Goal: Task Accomplishment & Management: Manage account settings

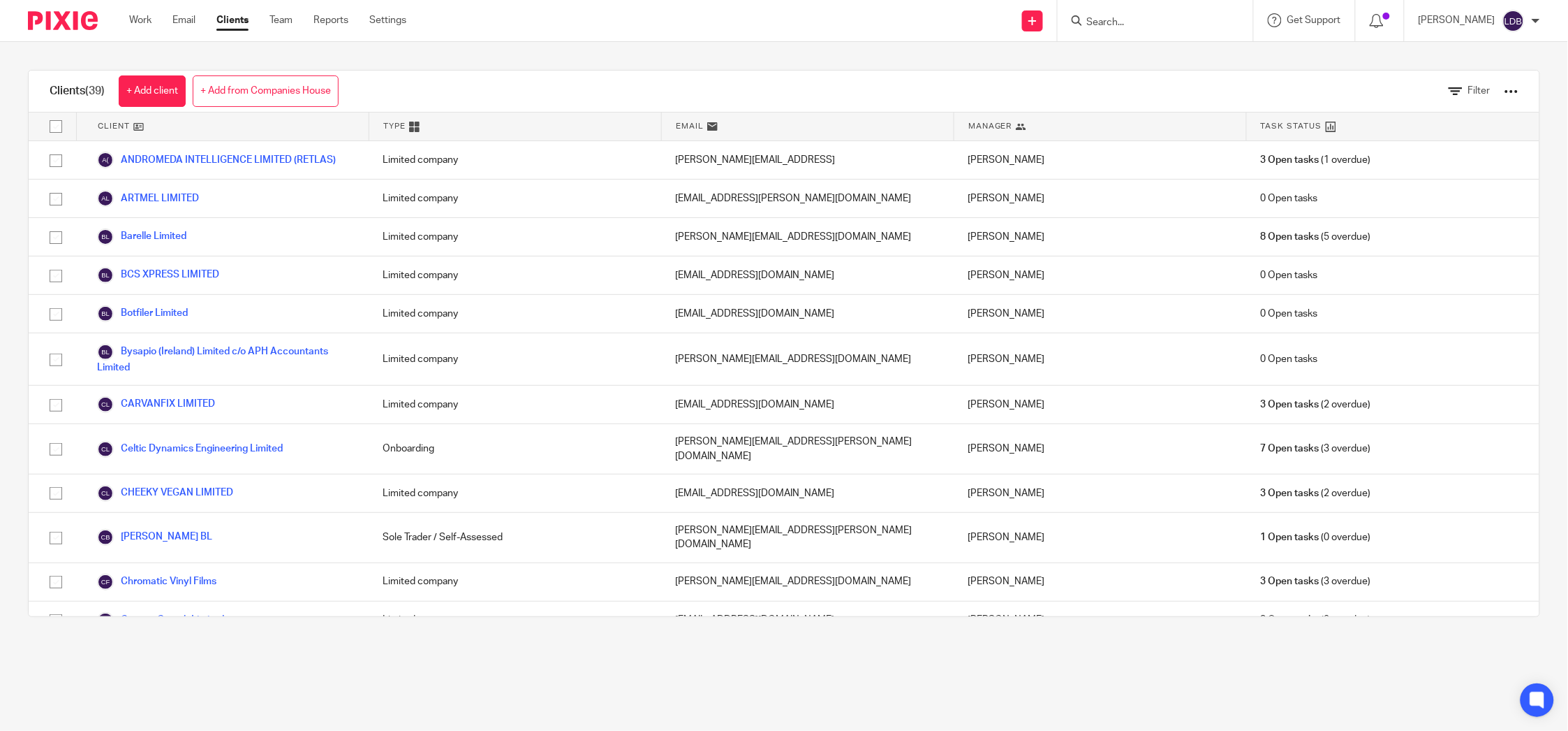
click at [230, 25] on link "Clients" at bounding box center [232, 20] width 32 height 14
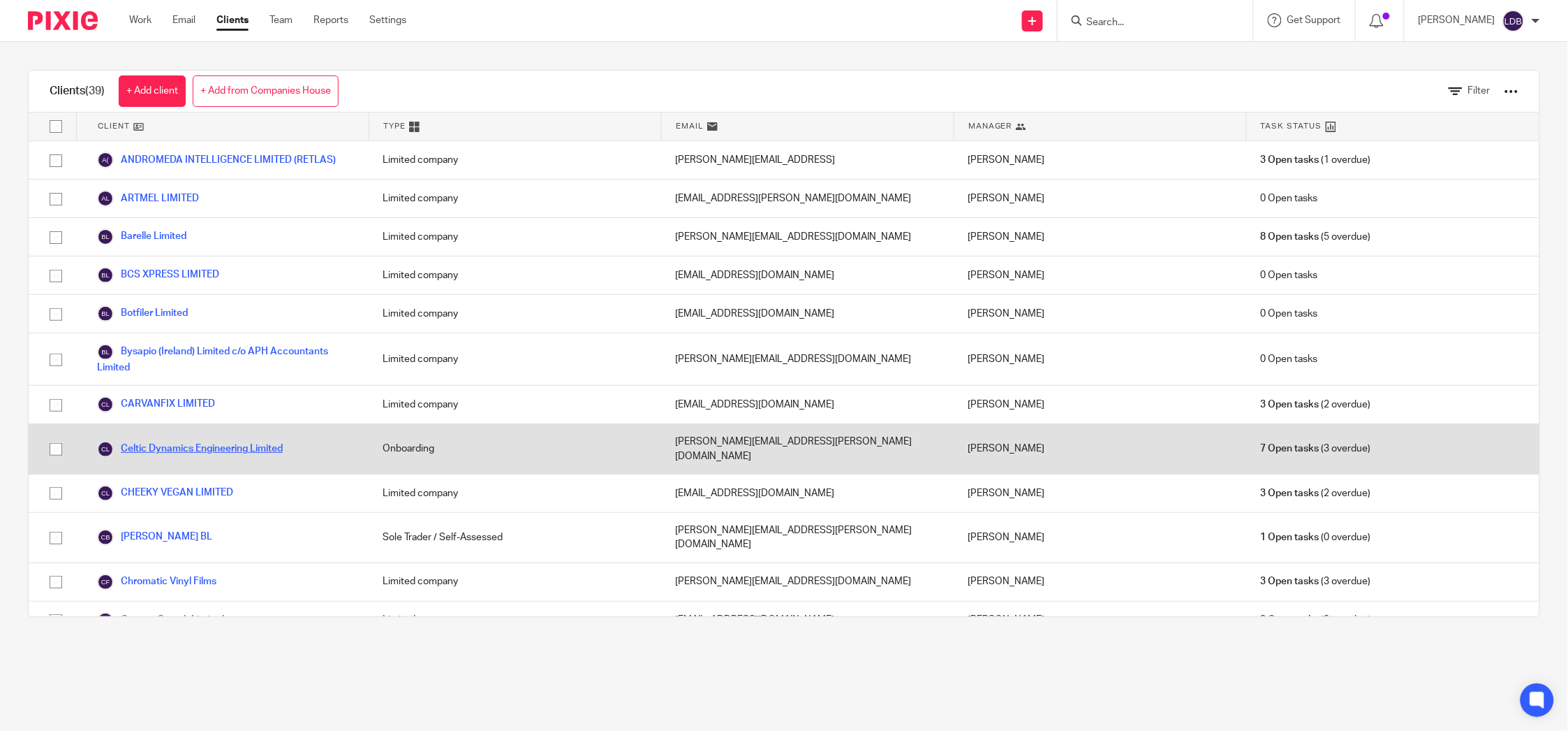
click at [206, 448] on link "Celtic Dynamics Engineering Limited" at bounding box center [189, 449] width 186 height 17
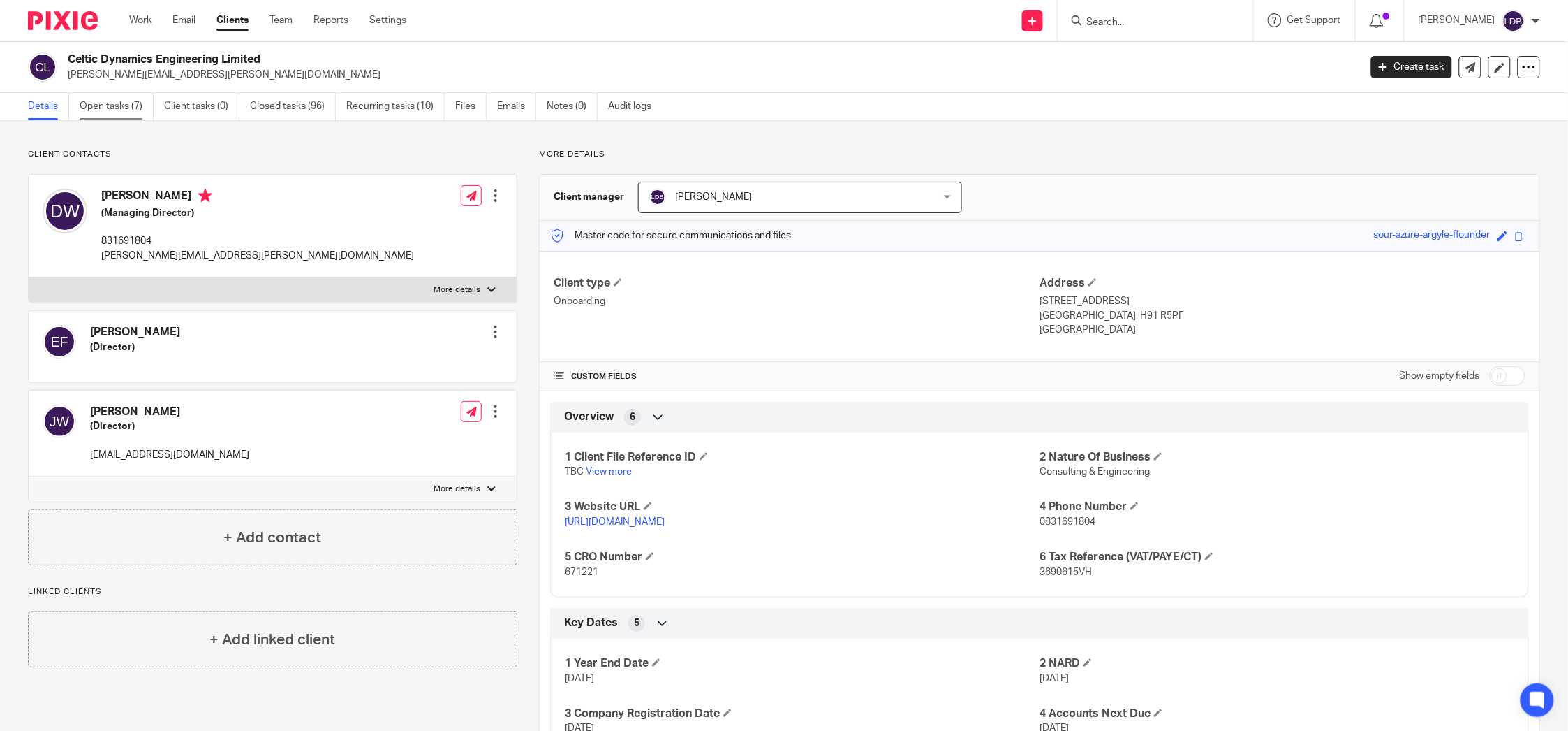
click at [126, 110] on link "Open tasks (7)" at bounding box center [116, 107] width 74 height 27
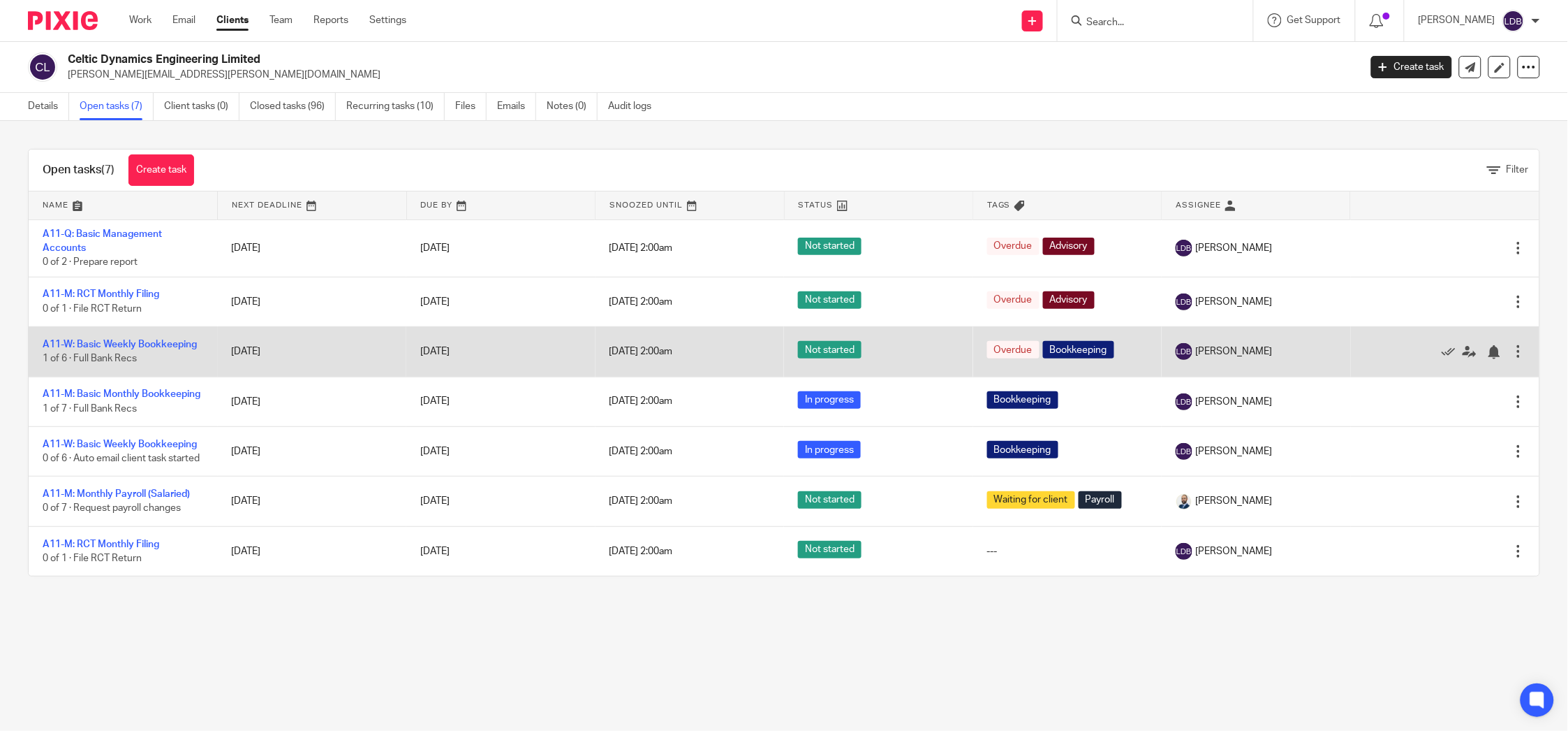
click at [301, 361] on td "[DATE]" at bounding box center [313, 352] width 189 height 50
click at [183, 343] on link "A11-W: Basic Weekly Bookkeeping" at bounding box center [120, 345] width 154 height 10
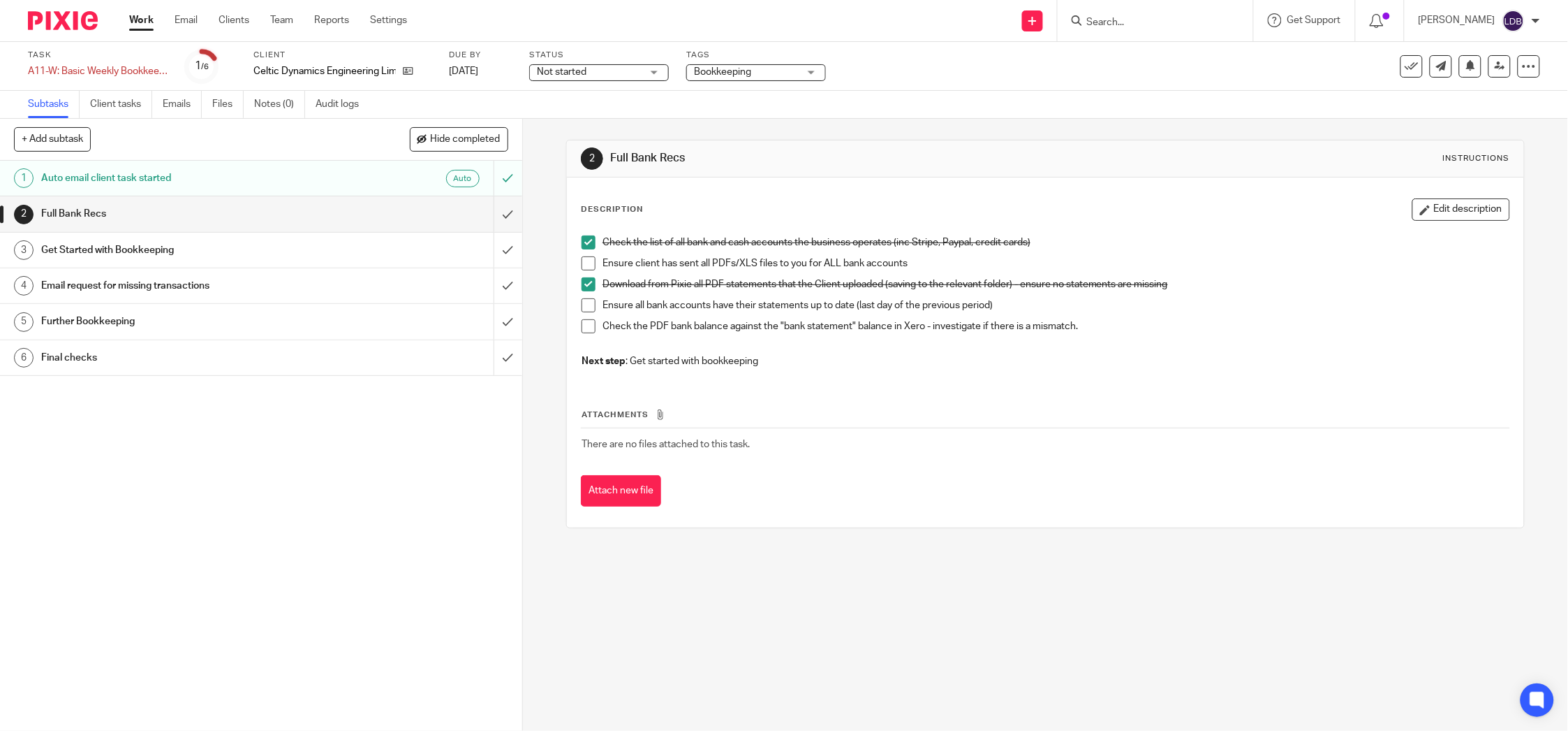
click at [618, 75] on span "Not started" at bounding box center [589, 72] width 105 height 14
click at [584, 116] on li "In progress" at bounding box center [600, 124] width 139 height 29
click at [469, 64] on link "8 Aug 2025" at bounding box center [480, 72] width 63 height 14
click at [583, 265] on span at bounding box center [588, 263] width 14 height 14
click at [582, 309] on span at bounding box center [588, 305] width 14 height 14
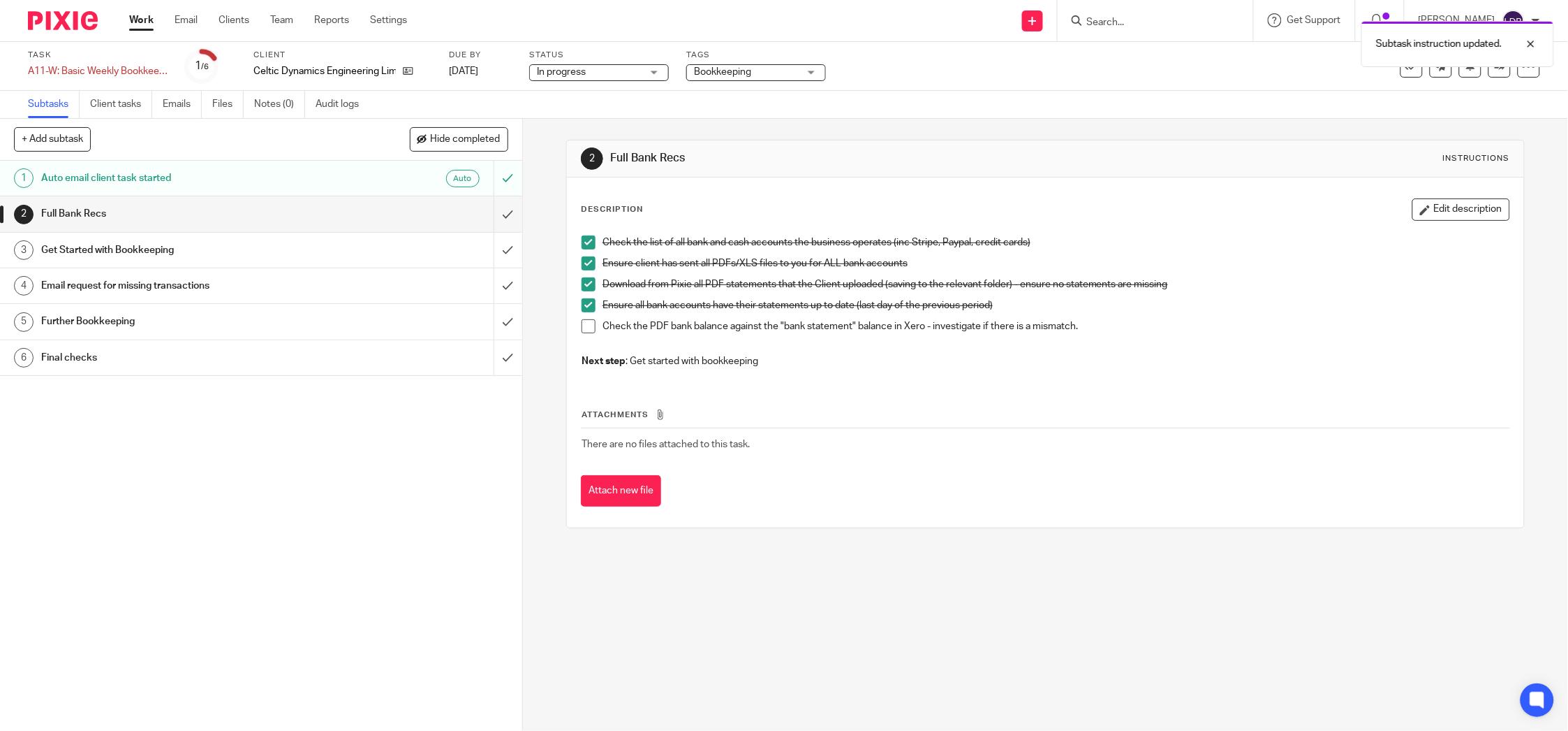
click at [584, 319] on span at bounding box center [588, 326] width 14 height 14
click at [635, 71] on span "In progress" at bounding box center [589, 72] width 105 height 14
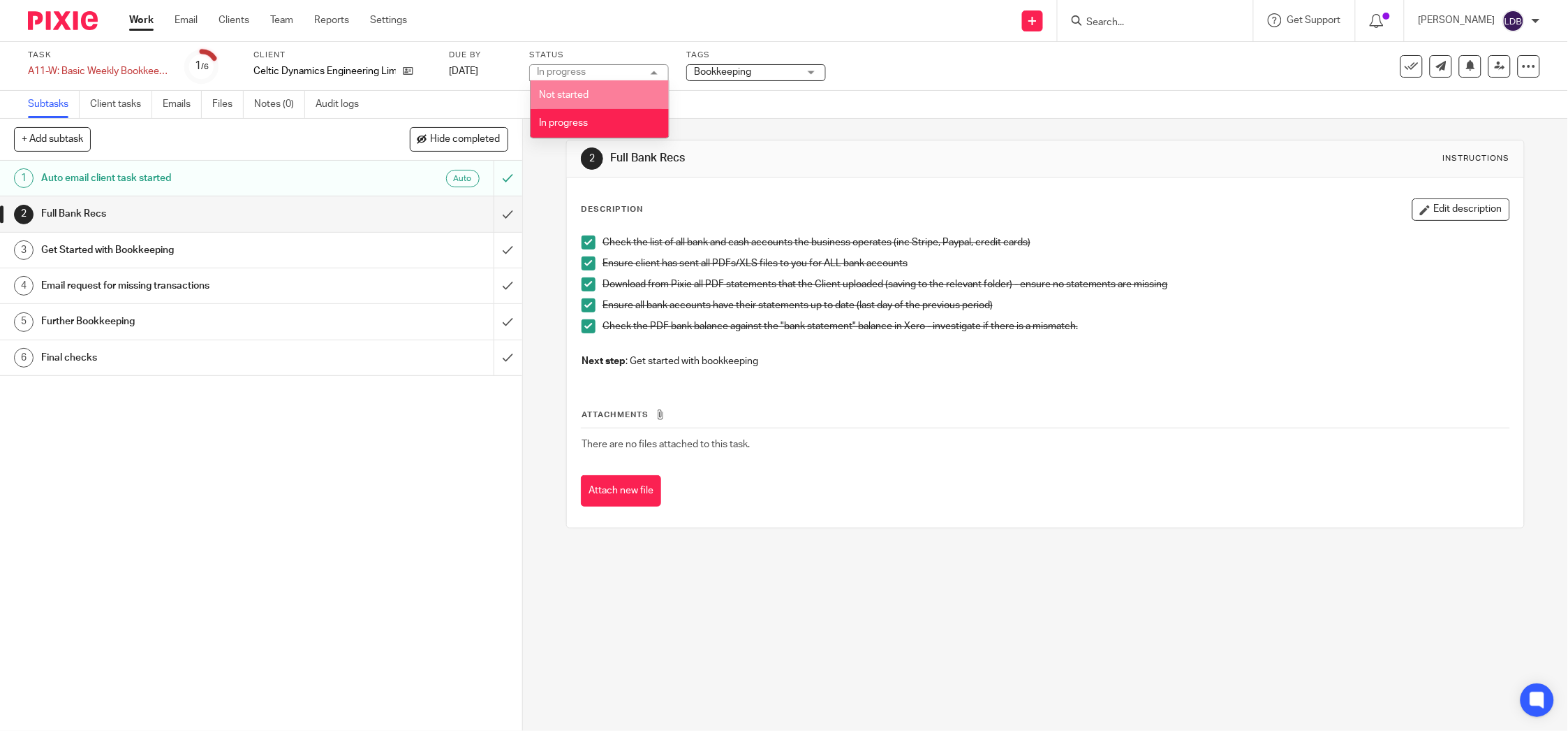
click at [280, 545] on div "1 Auto email client task started Auto 2 Full Bank Recs 3 Get Started with Bookk…" at bounding box center [261, 445] width 522 height 570
click at [196, 248] on h1 "Get Started with Bookkeeping" at bounding box center [187, 250] width 292 height 21
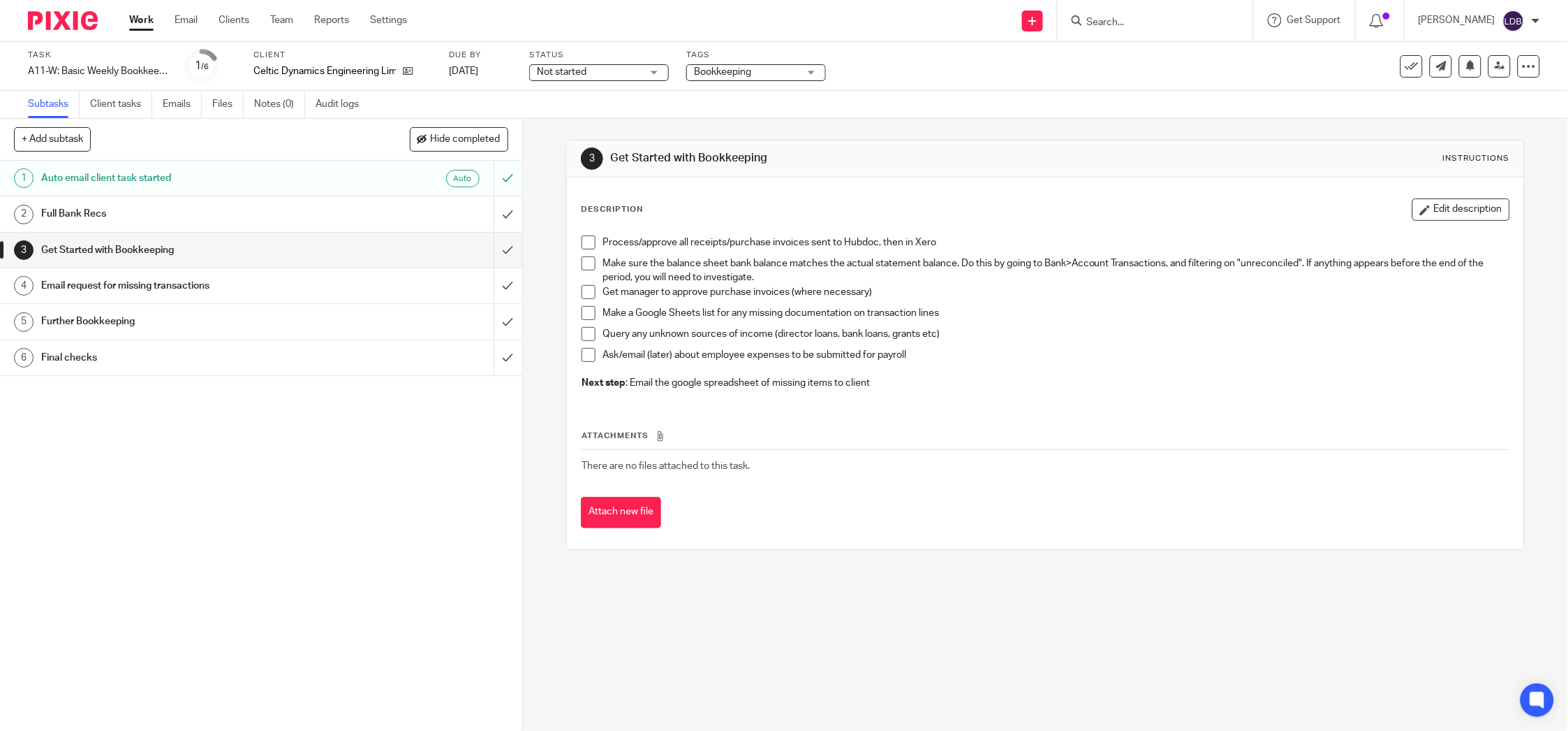
click at [584, 246] on span at bounding box center [588, 242] width 14 height 14
click at [582, 313] on span at bounding box center [588, 313] width 14 height 14
drag, startPoint x: 588, startPoint y: 72, endPoint x: 582, endPoint y: 77, distance: 7.8
click at [582, 77] on span "Not started" at bounding box center [589, 72] width 105 height 14
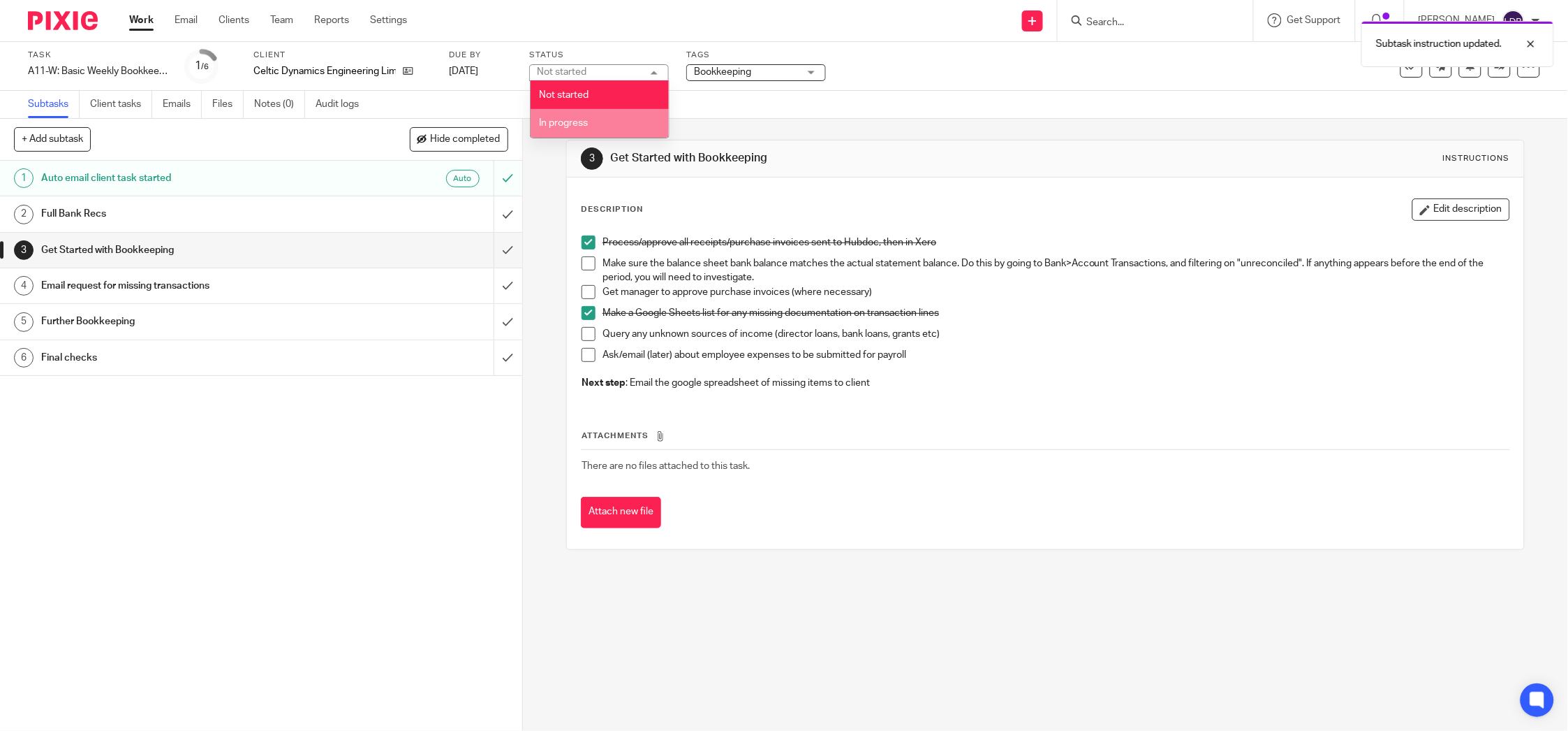
click at [582, 118] on span "In progress" at bounding box center [565, 123] width 49 height 10
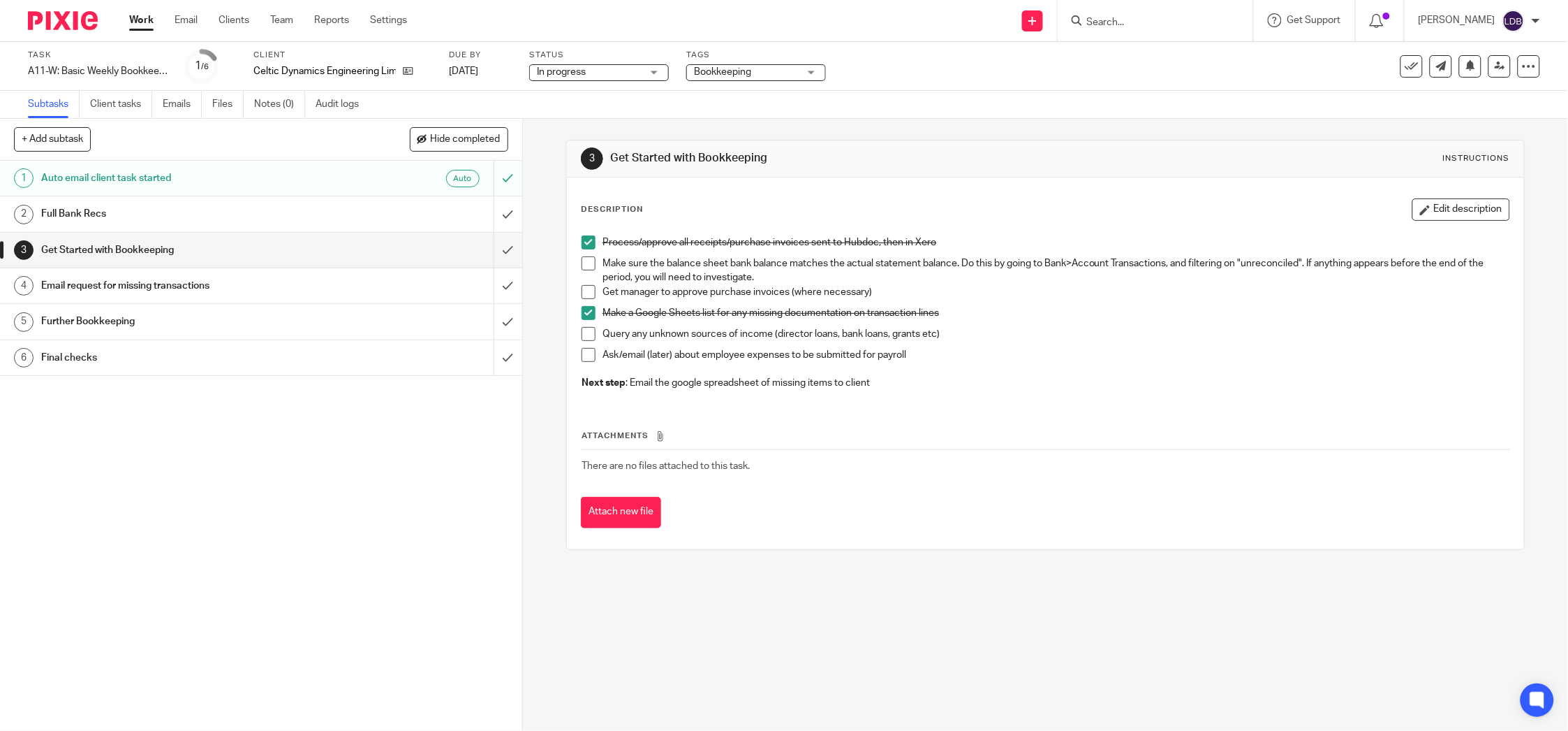
click at [434, 290] on div "Email request for missing transactions" at bounding box center [260, 285] width 438 height 21
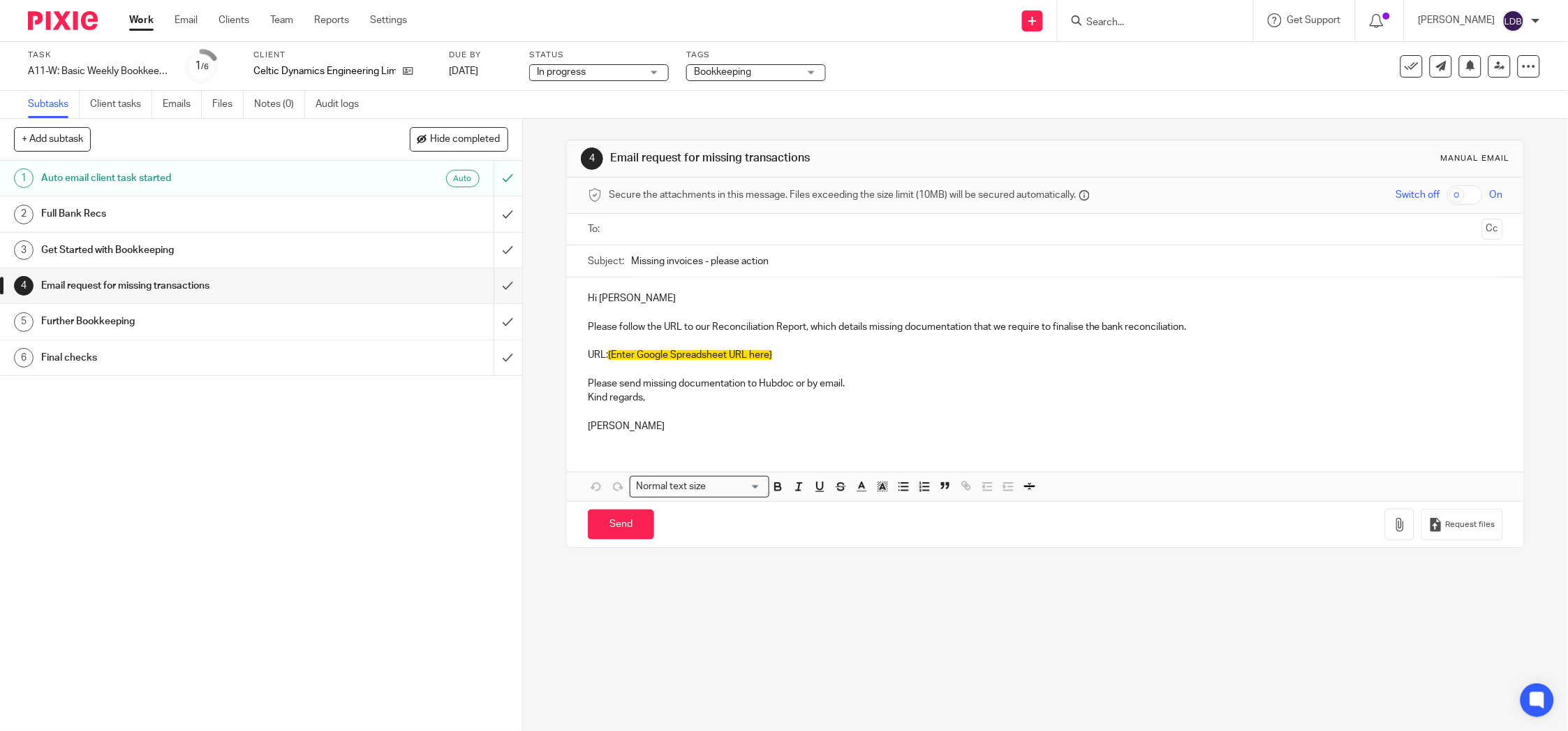
click at [204, 252] on h1 "Get Started with Bookkeeping" at bounding box center [187, 250] width 292 height 21
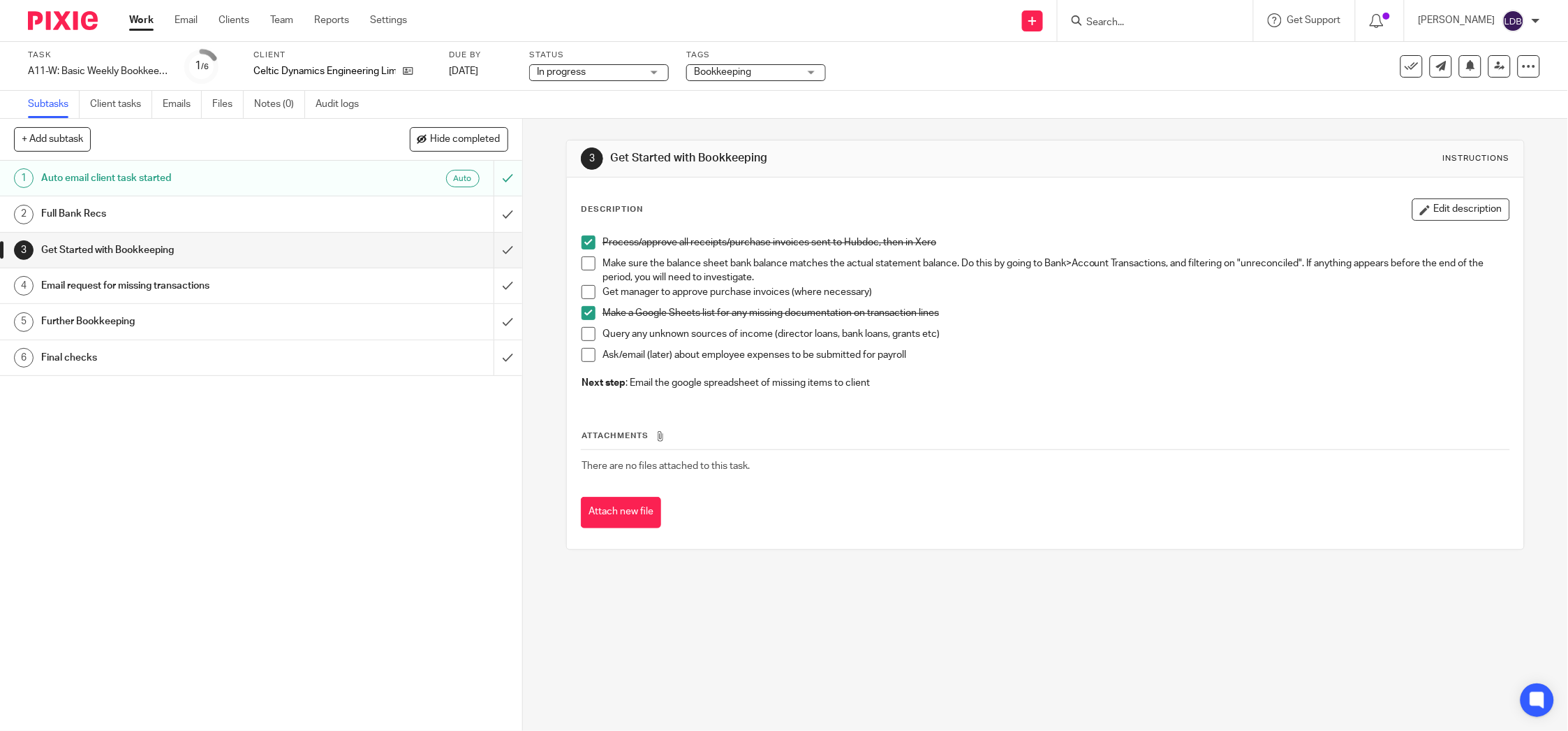
click at [176, 287] on h1 "Email request for missing transactions" at bounding box center [187, 285] width 292 height 21
